Goal: Information Seeking & Learning: Learn about a topic

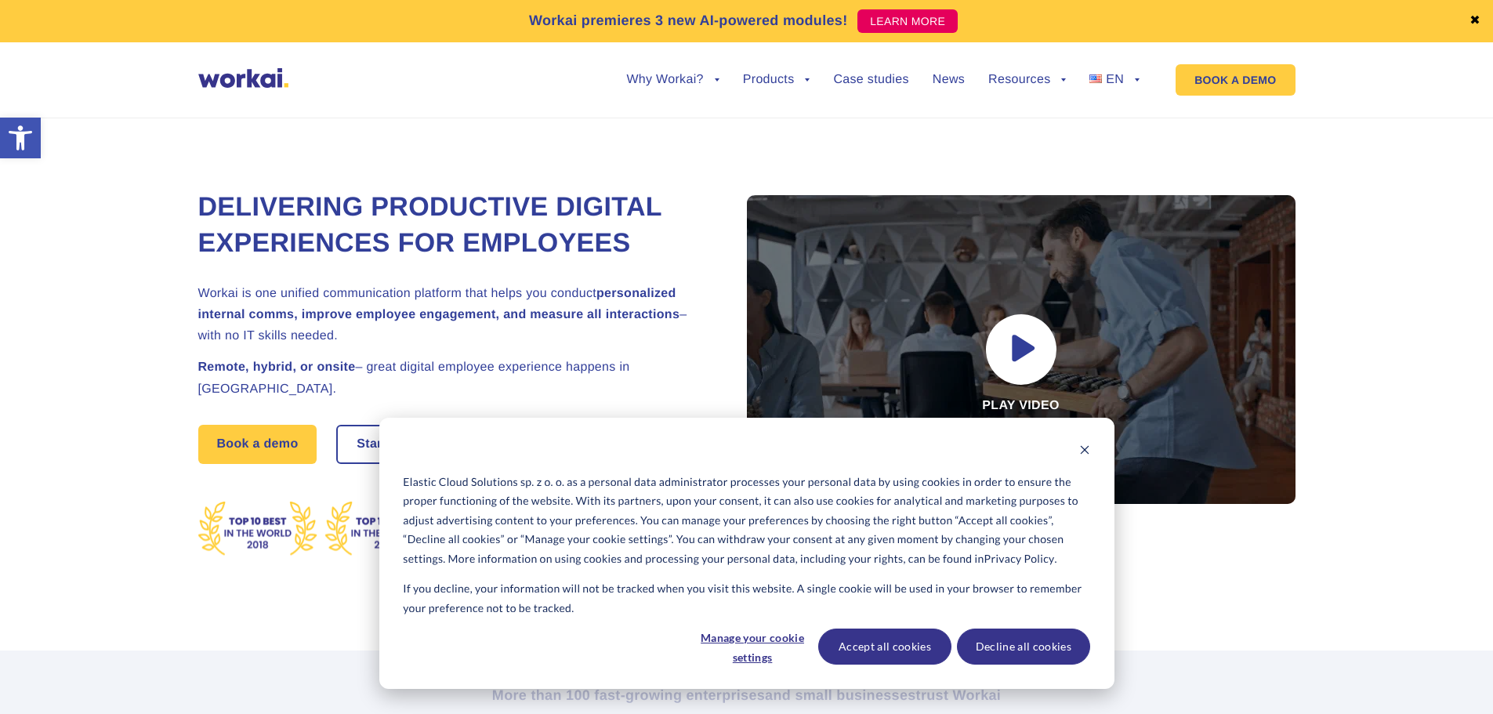
click at [863, 72] on ul "Why Workai? back Why Workai? Intranet ROI calculator Security Products back Wor…" at bounding box center [871, 80] width 537 height 60
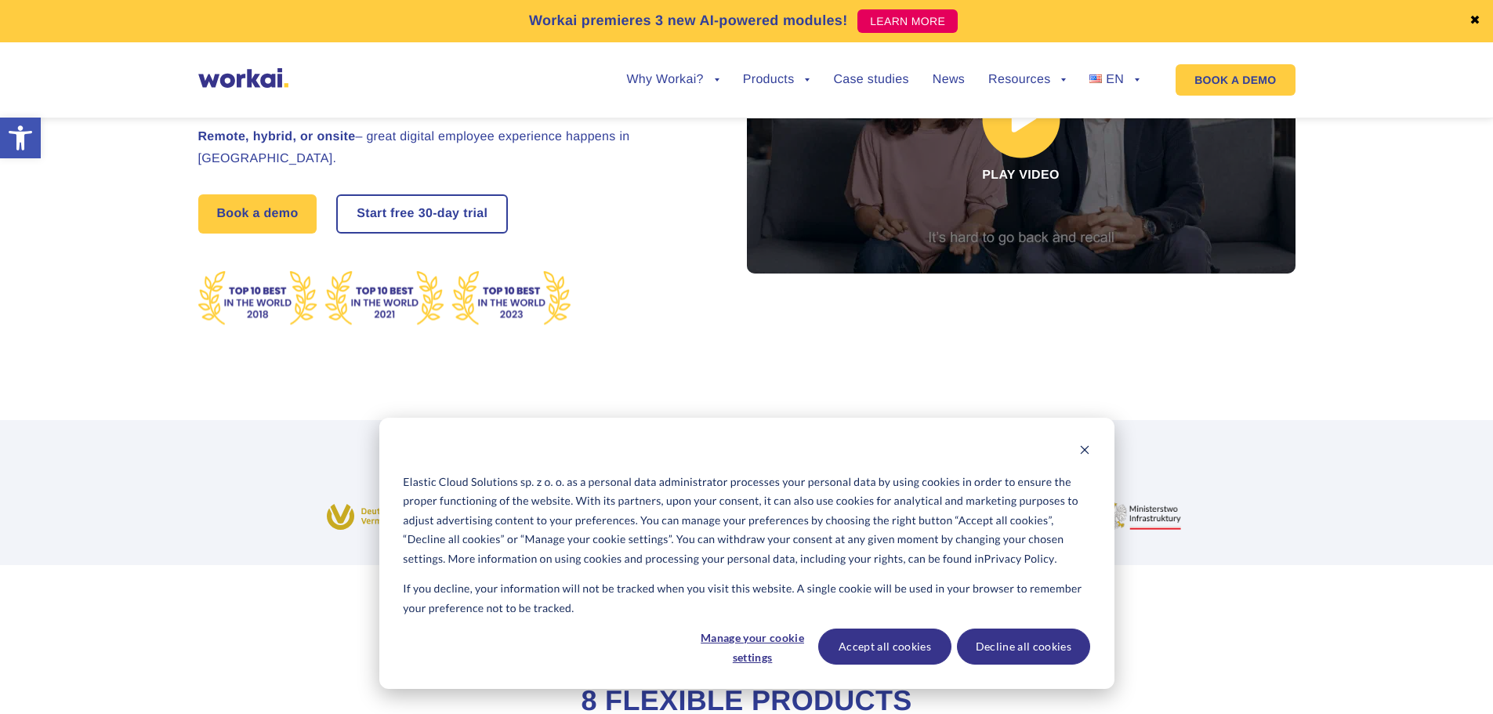
scroll to position [231, 0]
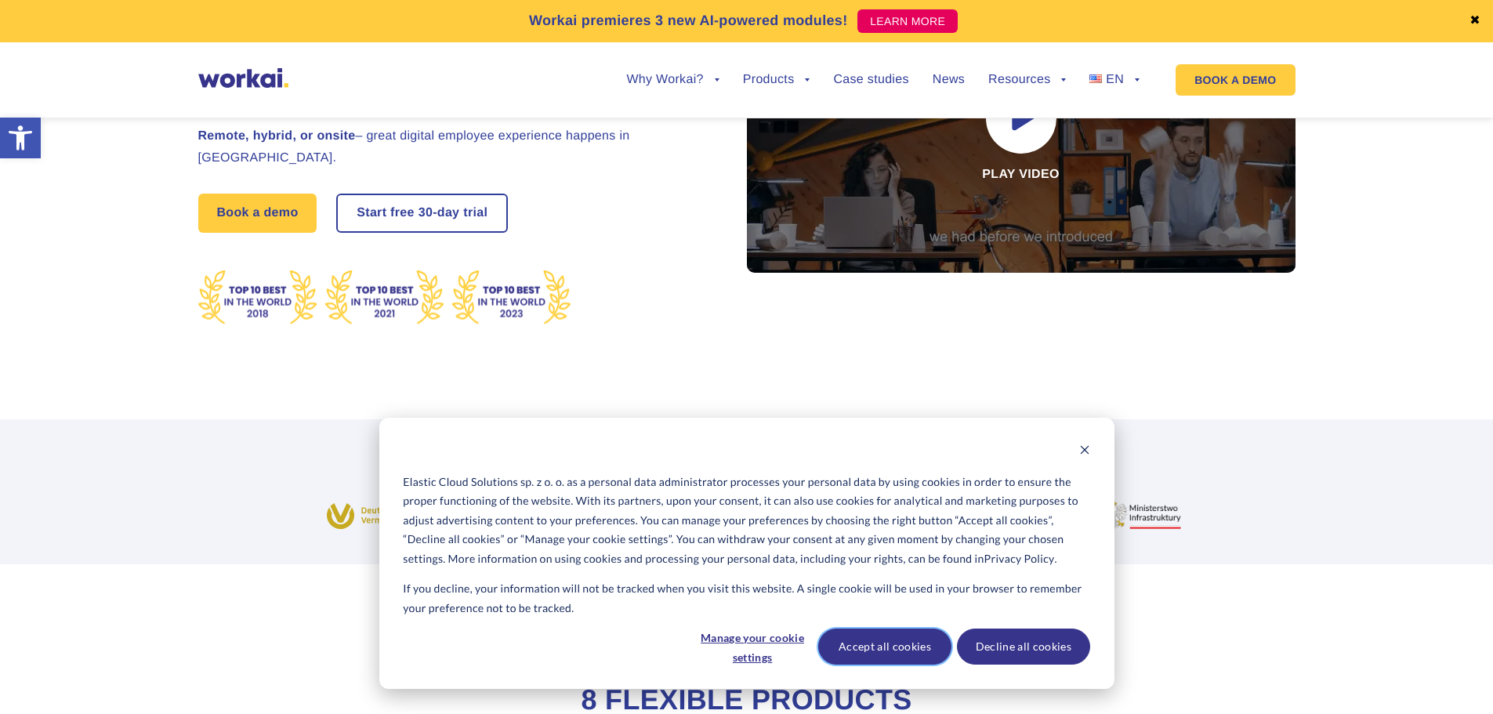
click at [914, 643] on button "Accept all cookies" at bounding box center [884, 646] width 133 height 36
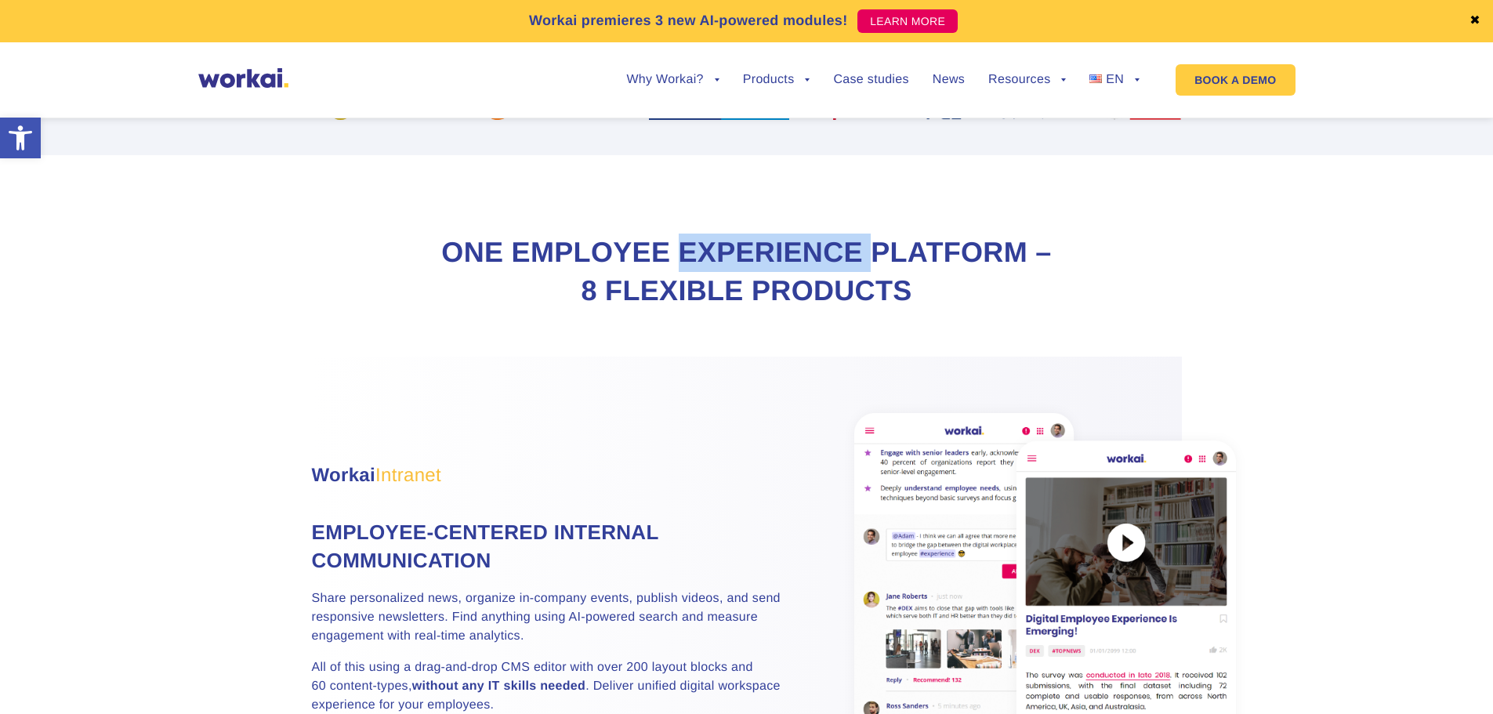
scroll to position [679, 0]
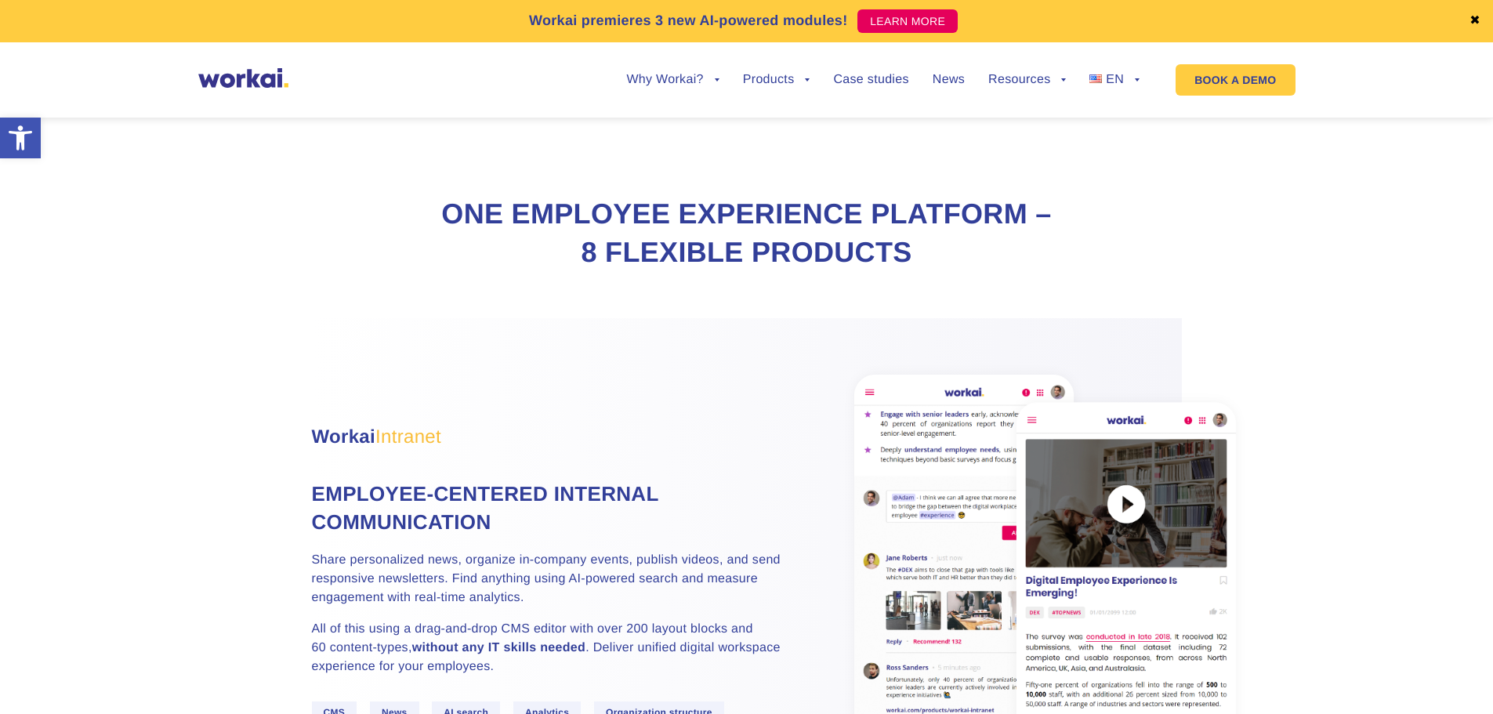
click at [744, 257] on h2 "One Employee Experience Platform – 8 flexible products" at bounding box center [746, 233] width 627 height 76
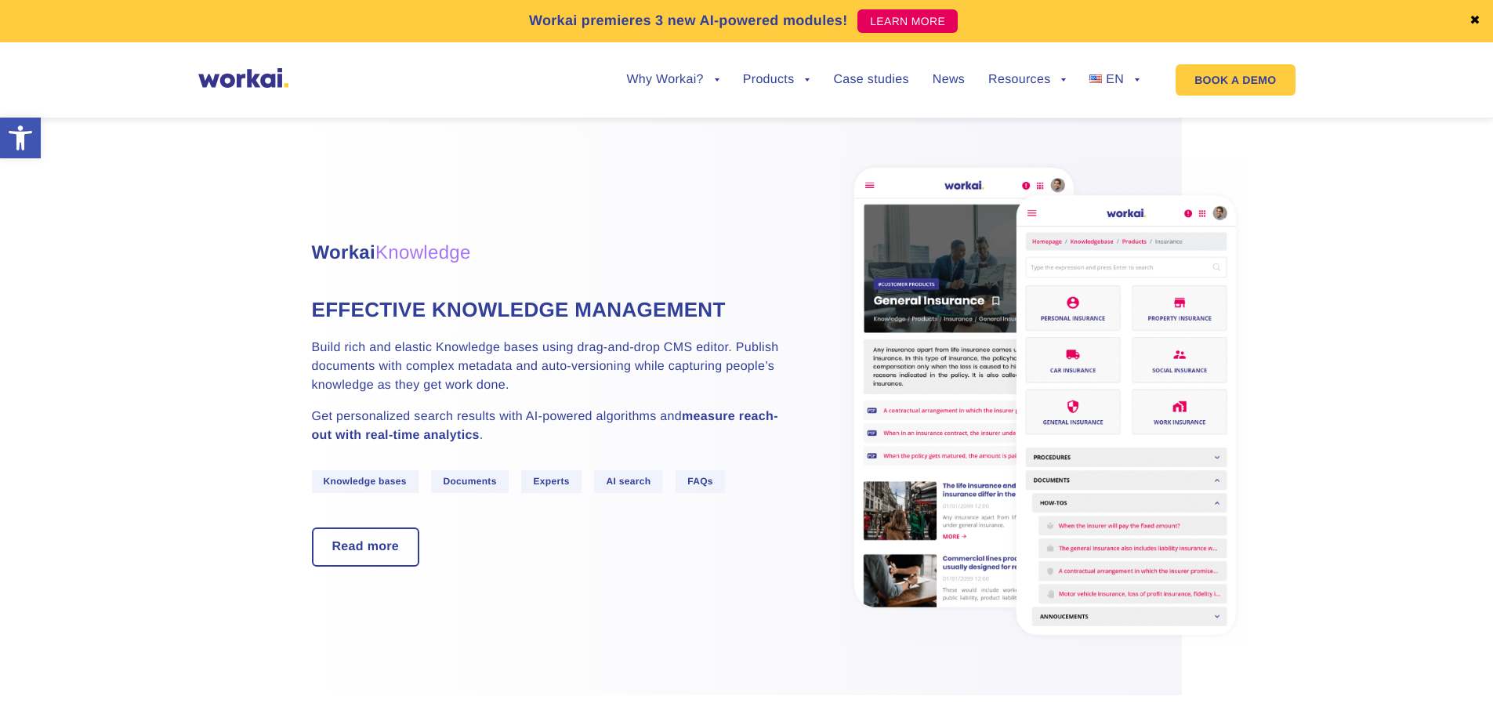
scroll to position [2299, 0]
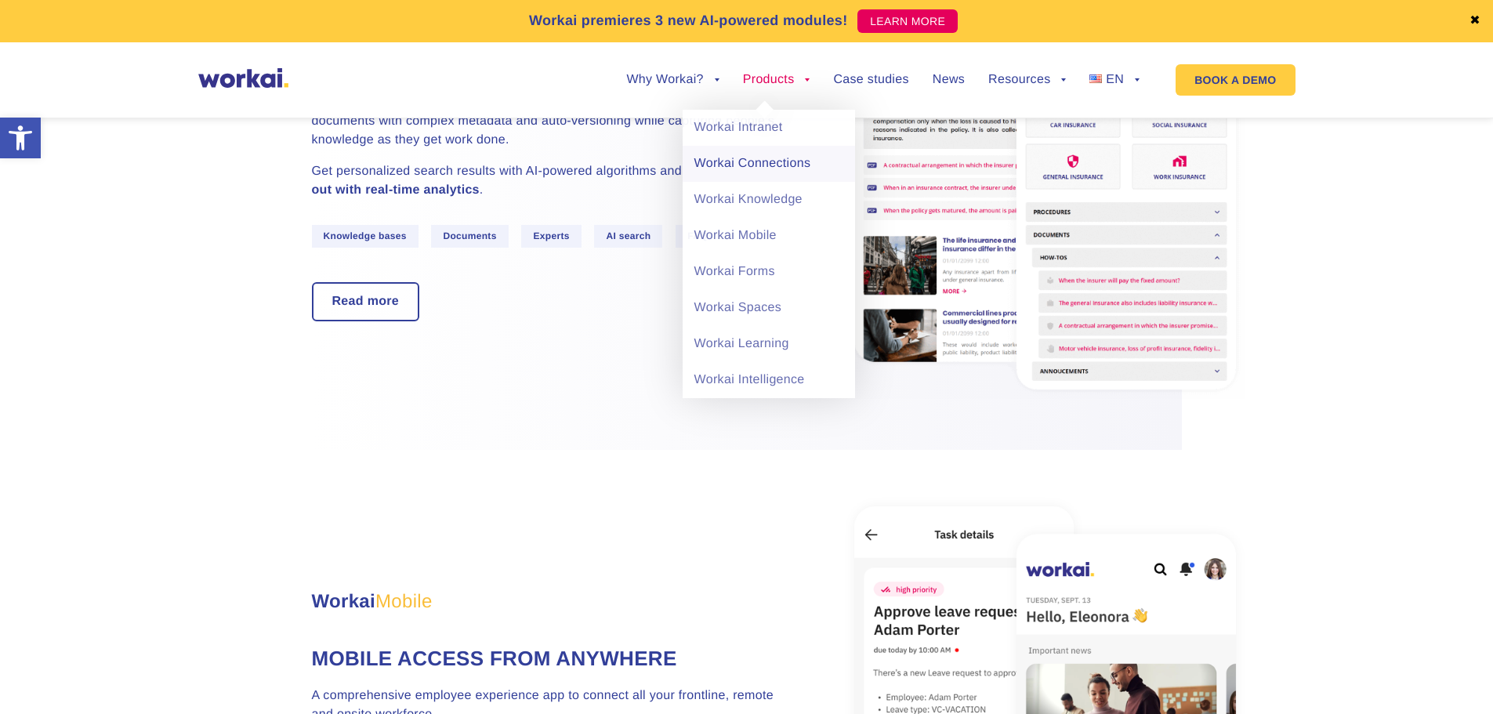
click at [827, 165] on link "Workai Connections" at bounding box center [769, 164] width 172 height 36
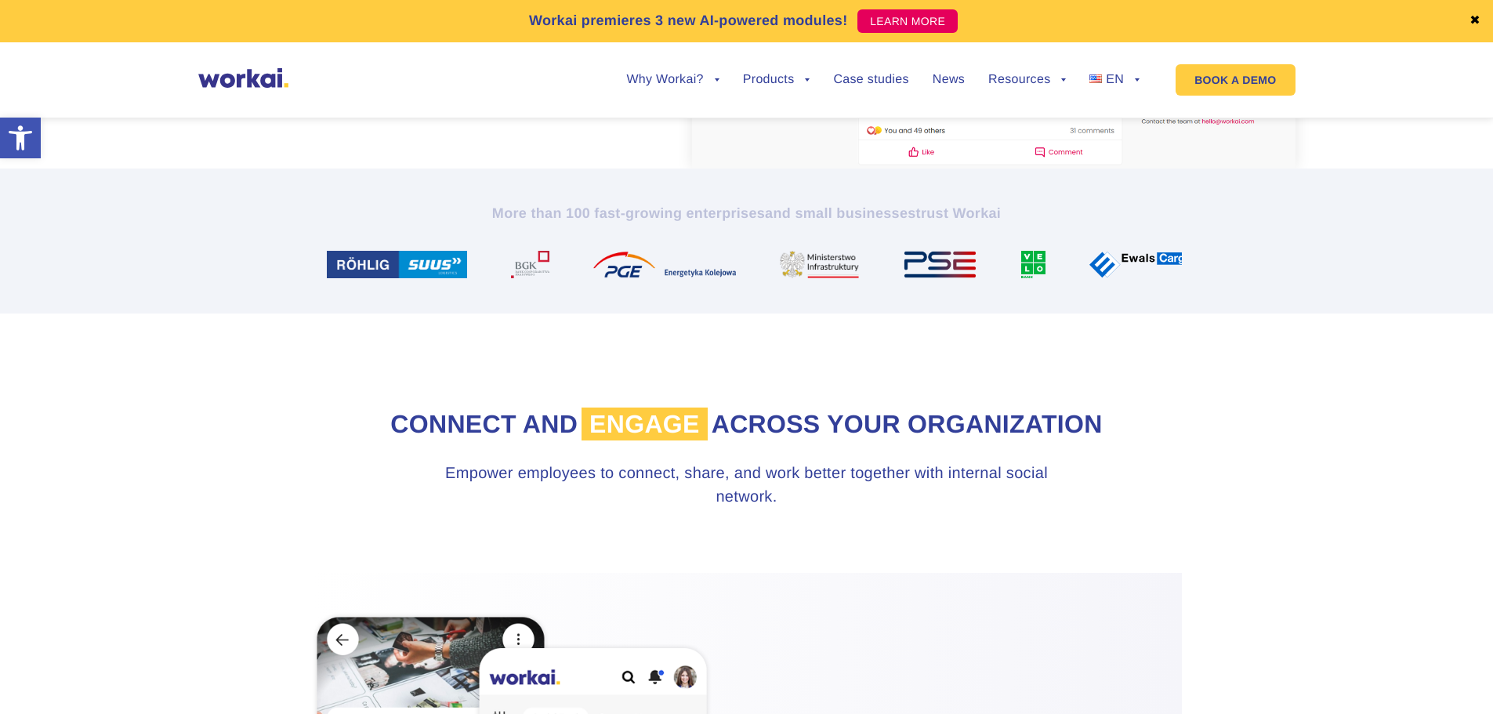
scroll to position [454, 0]
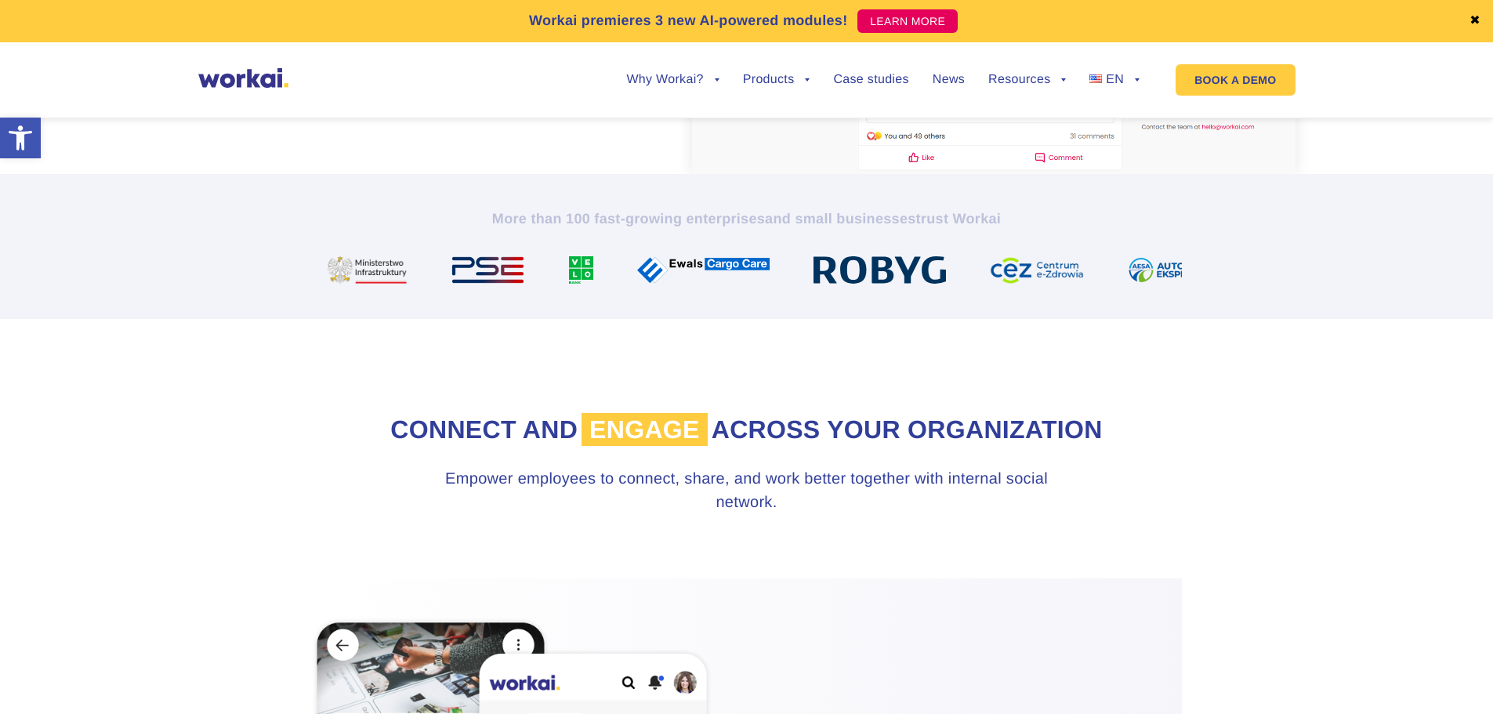
click at [805, 219] on icon "and small businesses" at bounding box center [840, 219] width 150 height 16
click at [867, 381] on section "Connect and engage across your organization Empower employees to connect, share…" at bounding box center [746, 448] width 1493 height 259
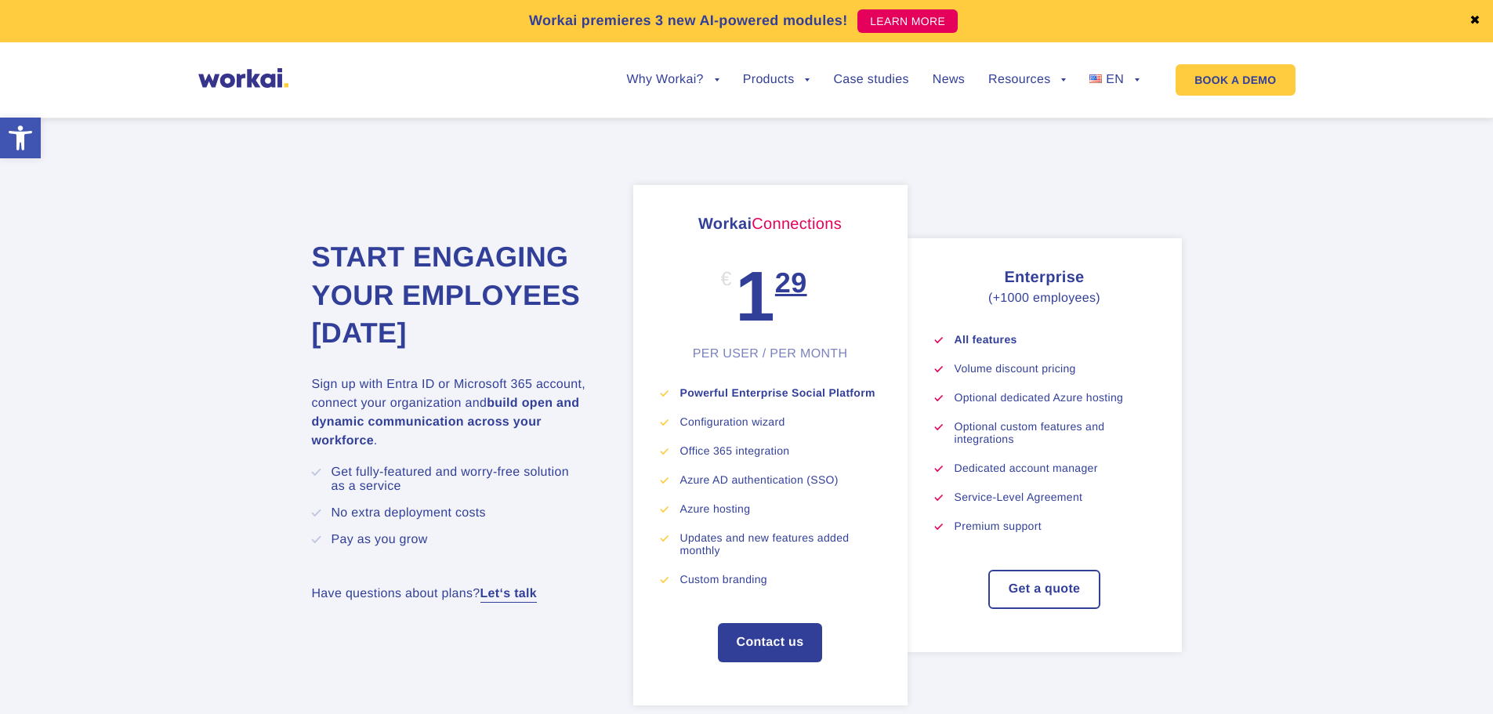
scroll to position [4115, 0]
click at [875, 84] on link "Case studies" at bounding box center [870, 80] width 75 height 13
